Goal: Information Seeking & Learning: Learn about a topic

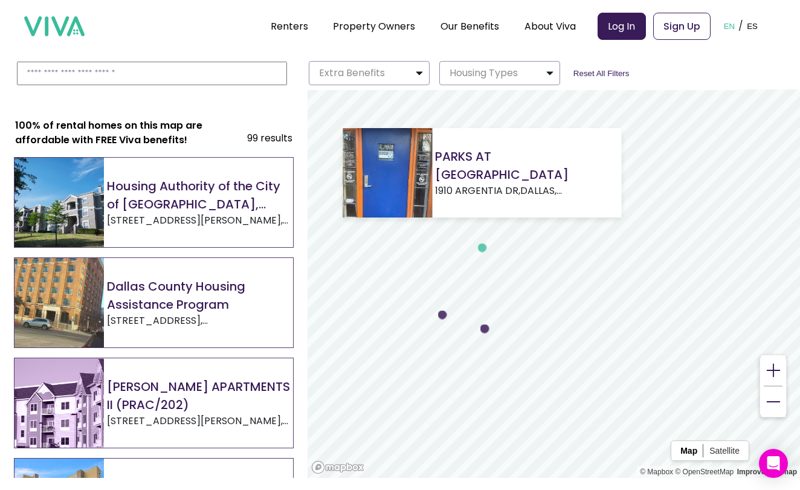
click at [483, 249] on circle "Map marker" at bounding box center [482, 248] width 9 height 9
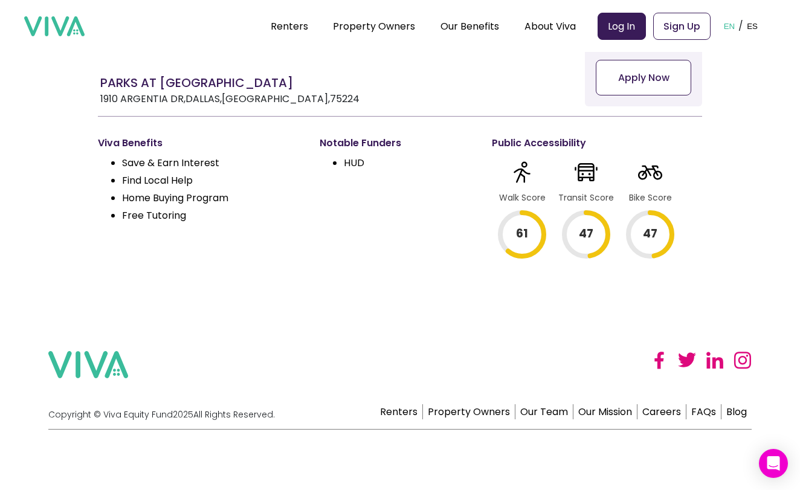
scroll to position [321, 0]
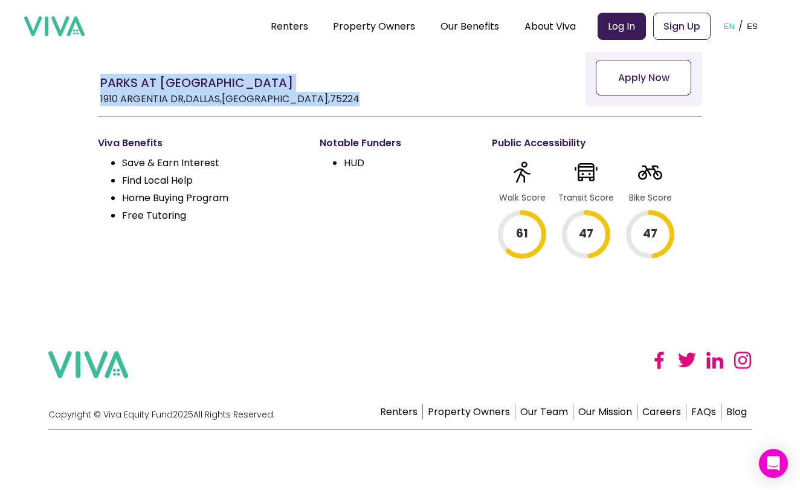
drag, startPoint x: 276, startPoint y: 96, endPoint x: 80, endPoint y: 85, distance: 196.1
copy div "PARKS AT [GEOGRAPHIC_DATA] [STREET_ADDRESS]"
